Goal: Task Accomplishment & Management: Manage account settings

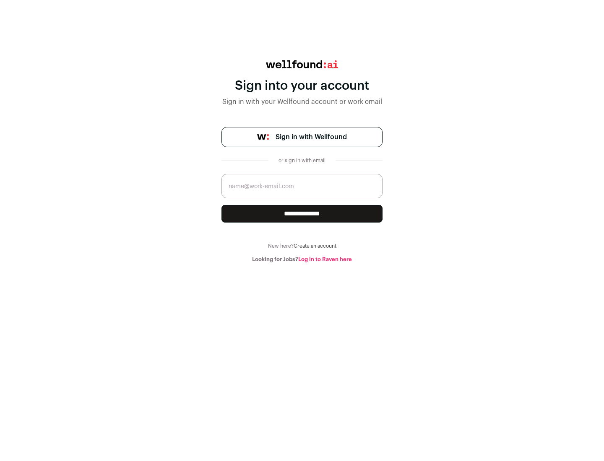
click at [311, 137] on span "Sign in with Wellfound" at bounding box center [311, 137] width 71 height 10
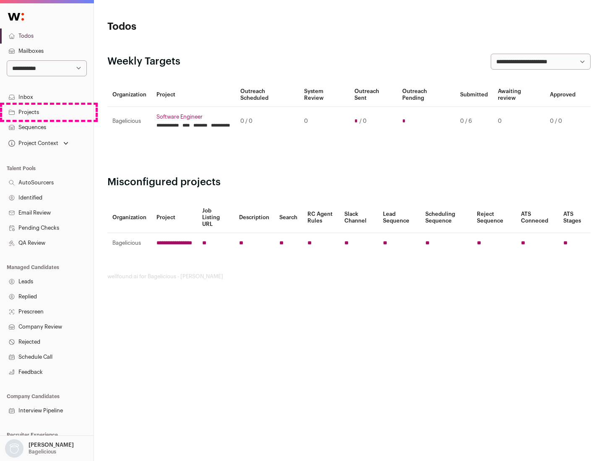
click at [47, 112] on link "Projects" at bounding box center [47, 112] width 94 height 15
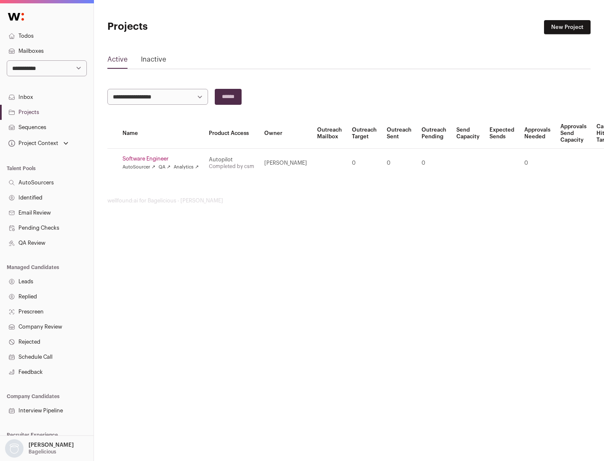
click at [163, 159] on link "Software Engineer" at bounding box center [160, 159] width 76 height 7
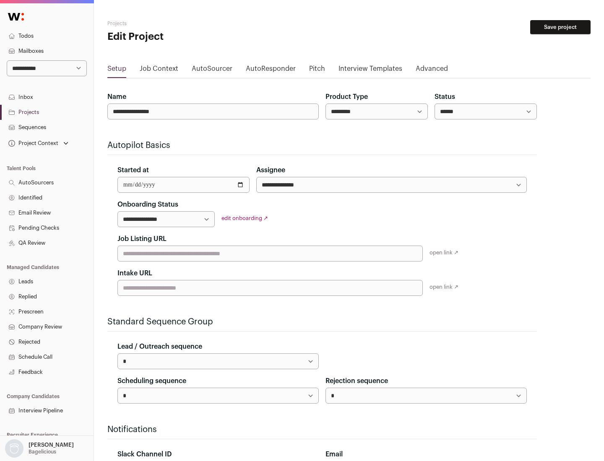
click at [560, 27] on button "Save project" at bounding box center [560, 27] width 60 height 14
